Goal: Task Accomplishment & Management: Use online tool/utility

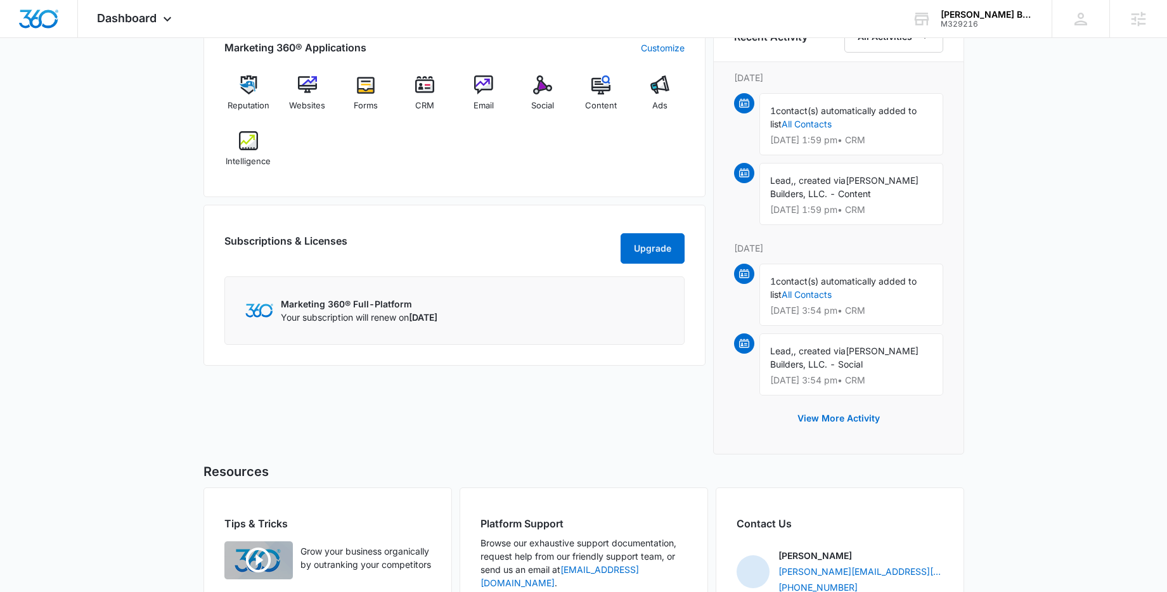
scroll to position [663, 0]
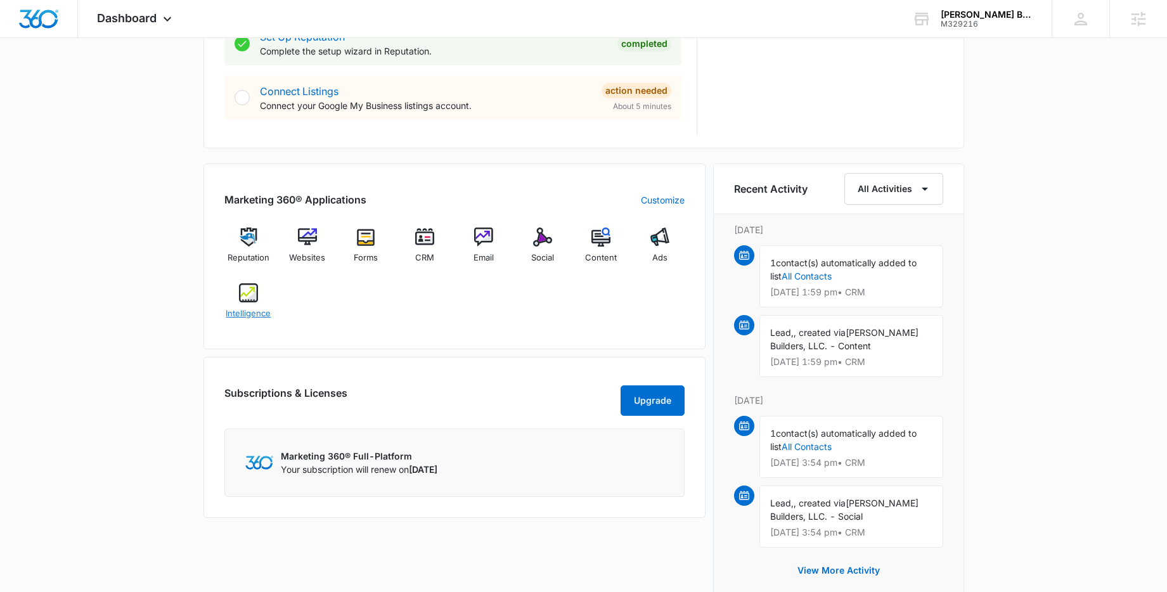
click at [243, 312] on span "Intelligence" at bounding box center [248, 313] width 45 height 13
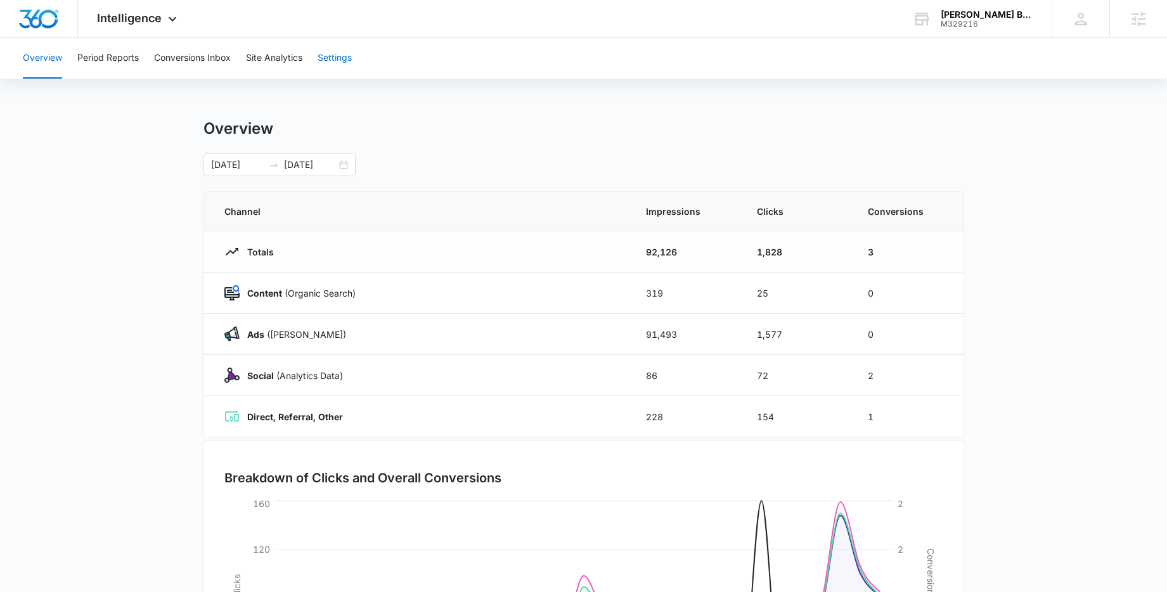
click at [329, 58] on button "Settings" at bounding box center [335, 58] width 34 height 41
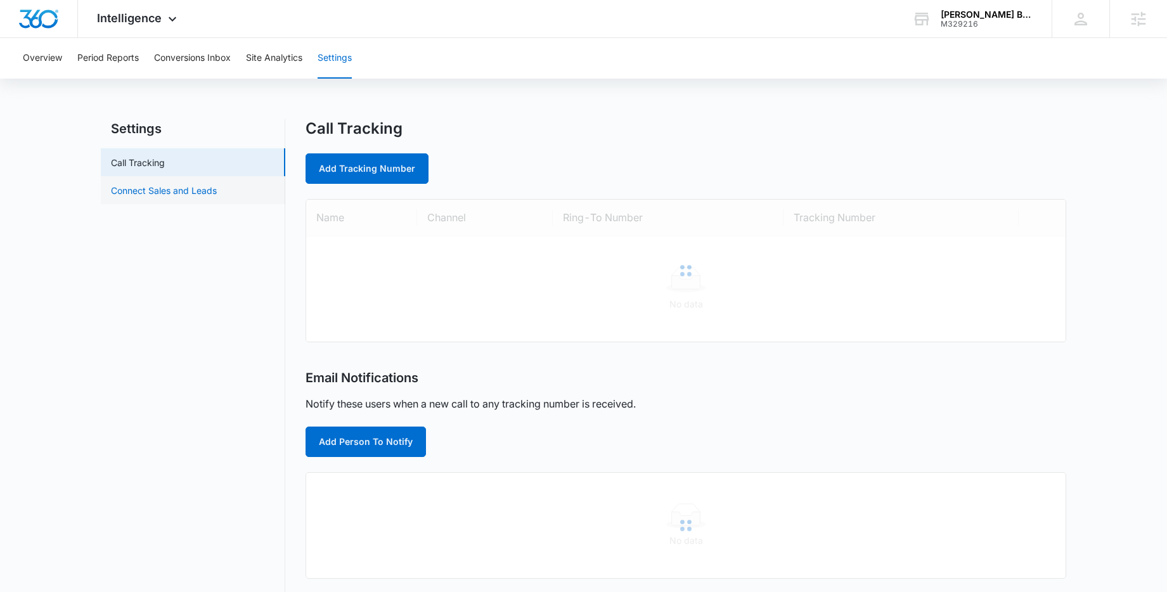
click at [192, 197] on link "Connect Sales and Leads" at bounding box center [164, 190] width 106 height 13
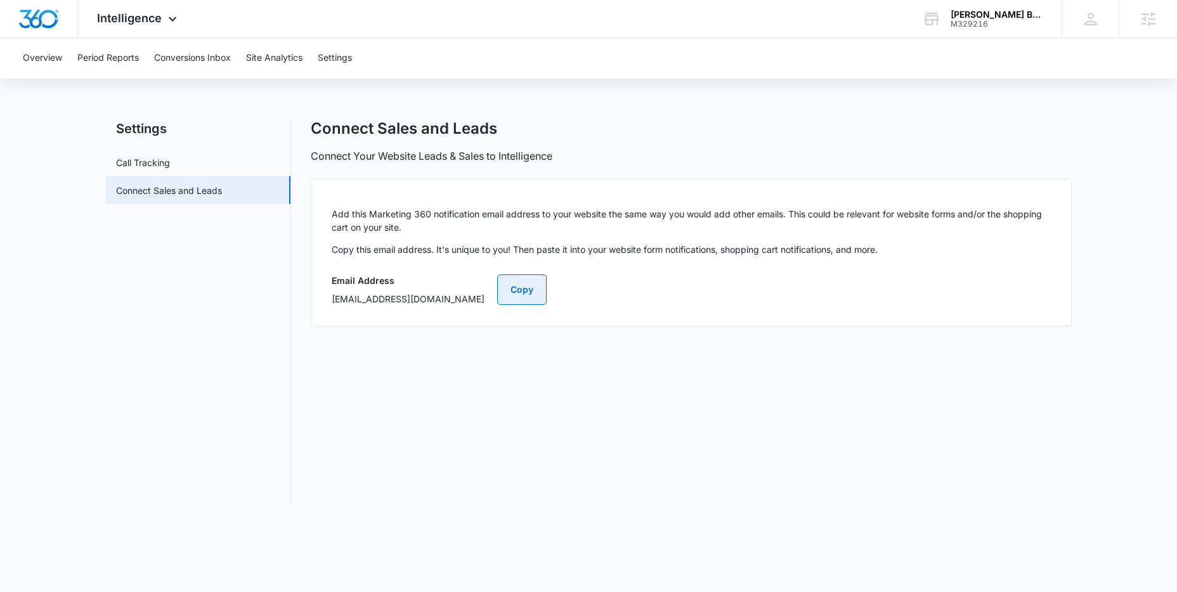
click at [547, 292] on button "Copy" at bounding box center [521, 290] width 49 height 30
